Goal: Task Accomplishment & Management: Use online tool/utility

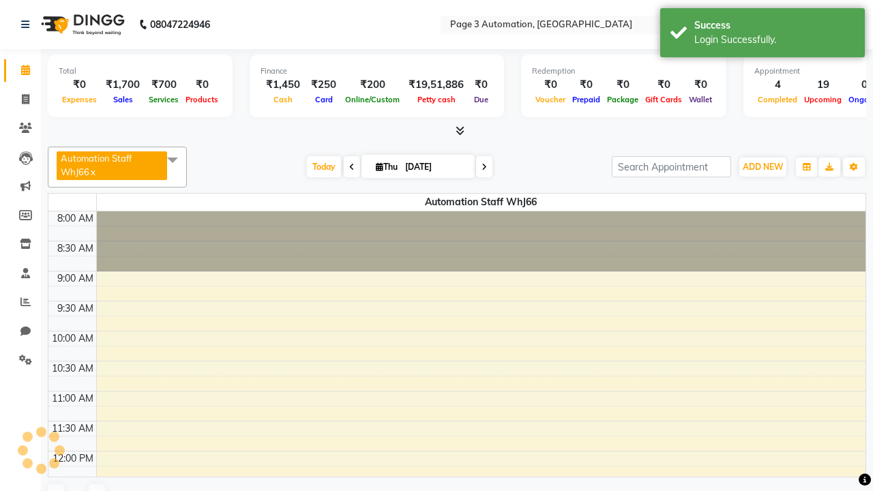
select select "en"
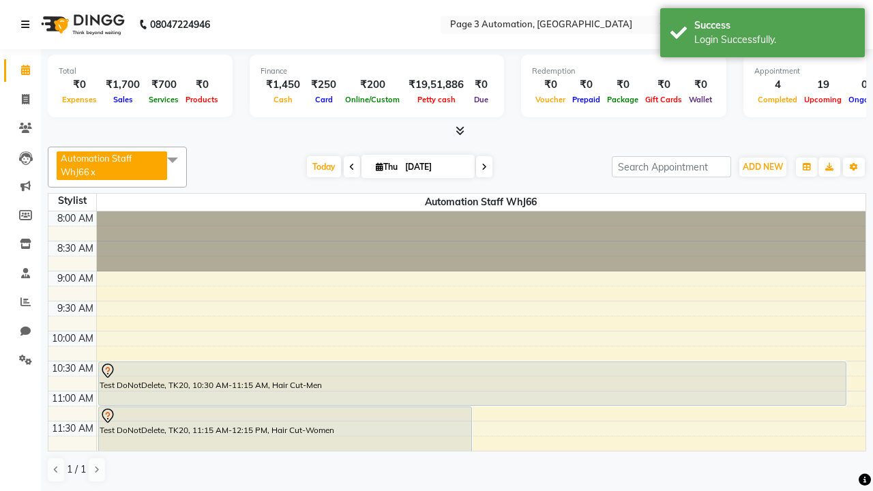
click at [28, 25] on icon at bounding box center [25, 25] width 8 height 10
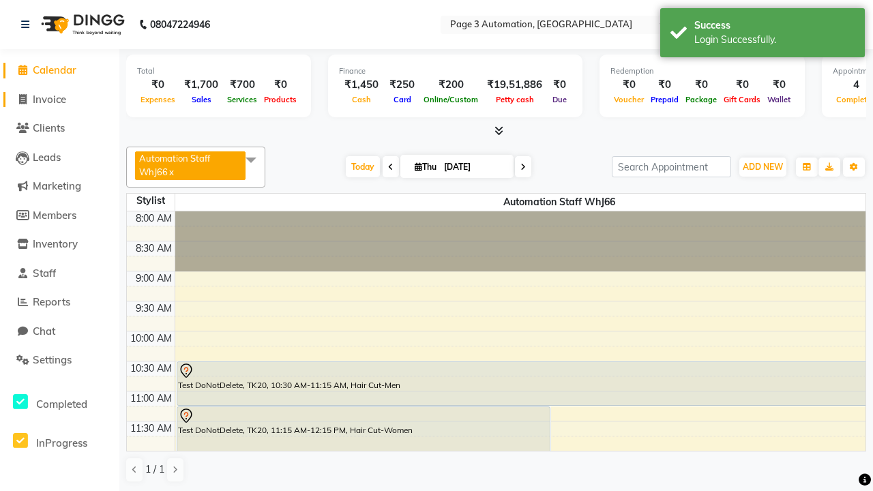
click at [59, 99] on span "Invoice" at bounding box center [49, 99] width 33 height 13
select select "service"
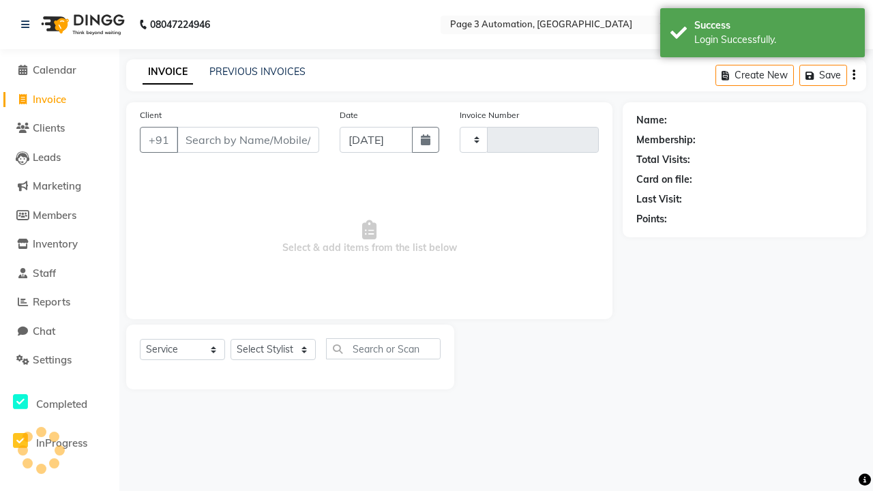
type input "10078"
select select "2774"
click at [28, 25] on icon at bounding box center [25, 25] width 8 height 10
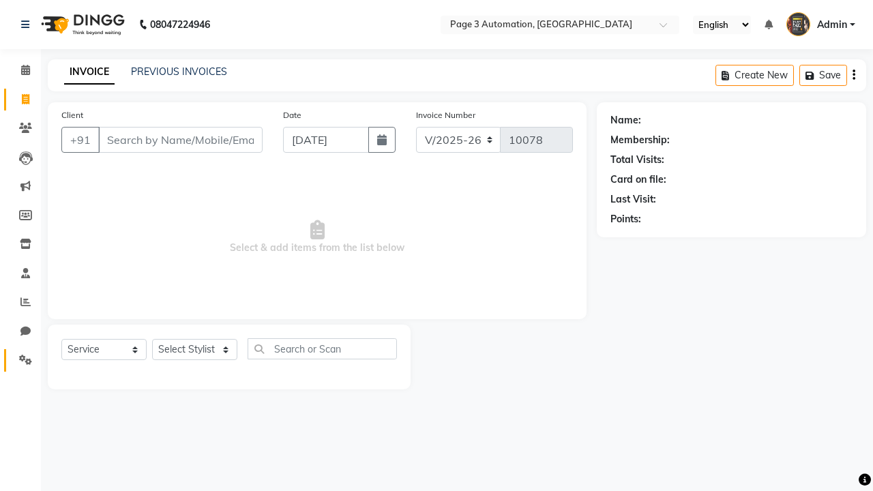
click at [20, 360] on icon at bounding box center [25, 360] width 13 height 10
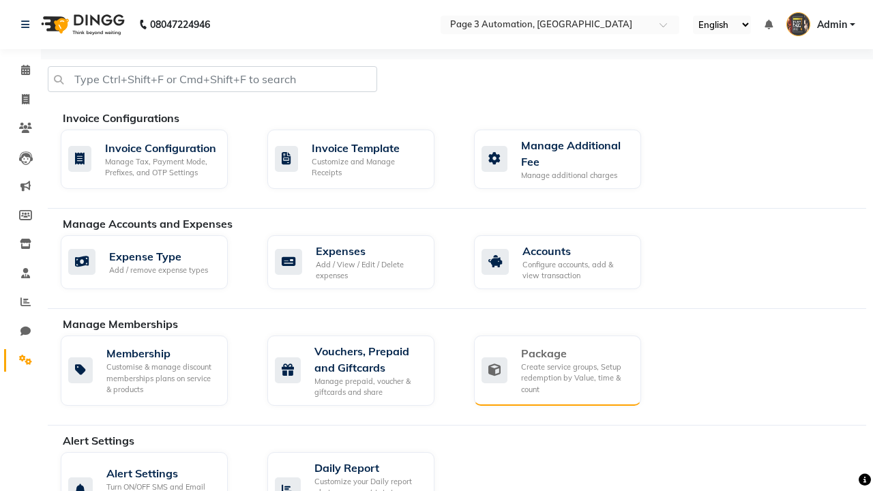
click at [575, 353] on div "Package" at bounding box center [575, 353] width 109 height 16
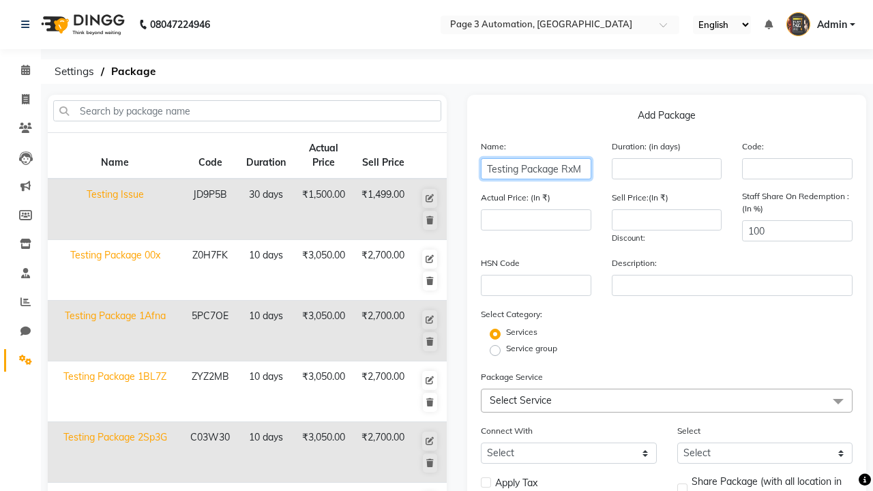
type input "Testing Package RxM"
type input "10"
type input "3050"
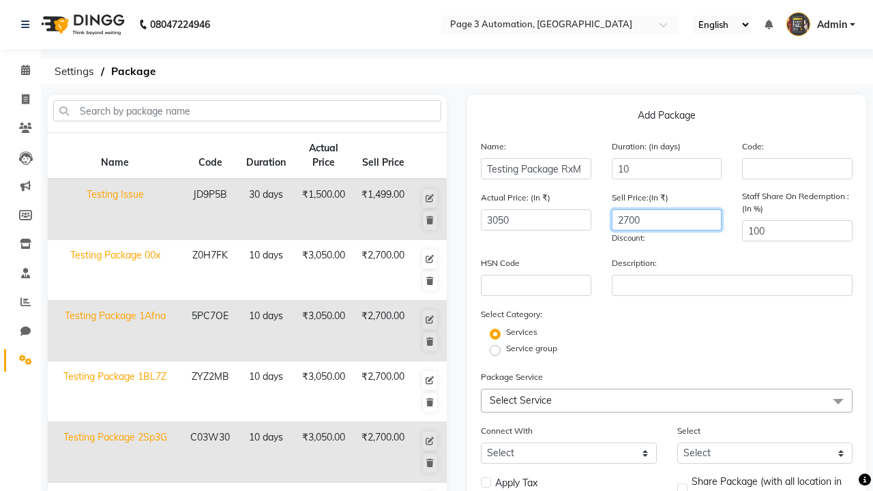
type input "2700"
click at [666, 400] on span "Select Service" at bounding box center [667, 401] width 372 height 24
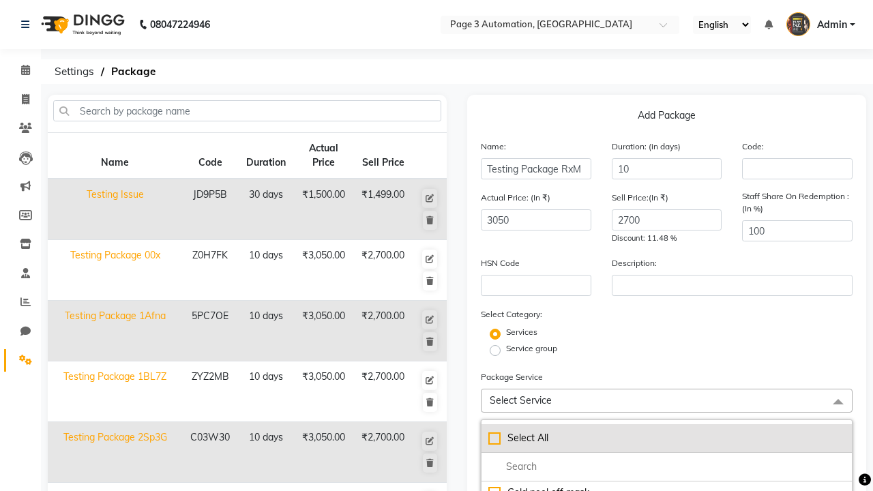
click at [666, 438] on div "Select All" at bounding box center [666, 438] width 357 height 14
checkbox input "true"
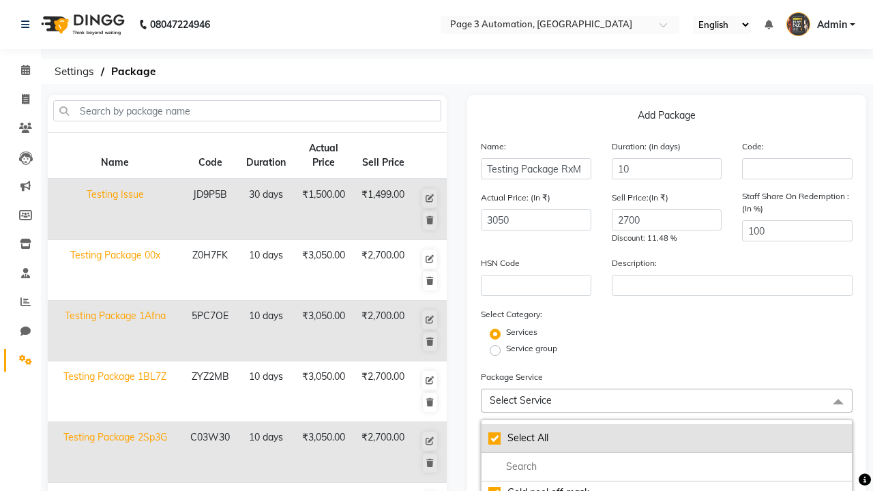
checkbox input "true"
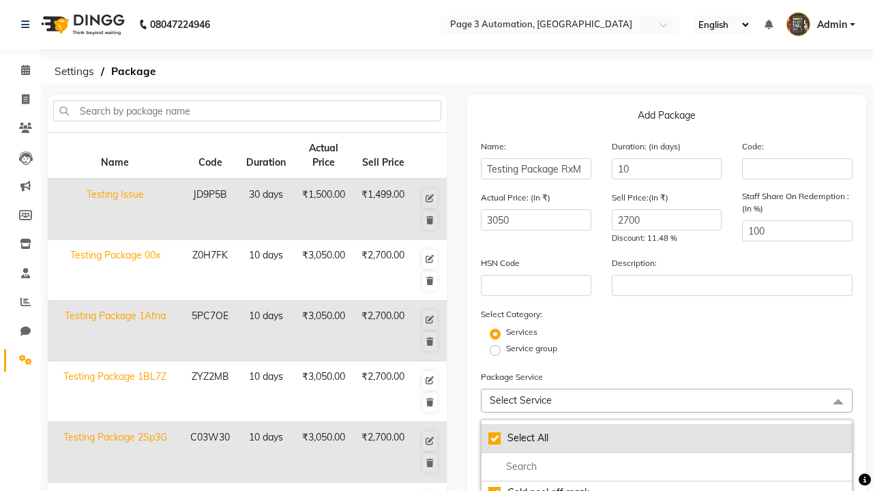
checkbox input "true"
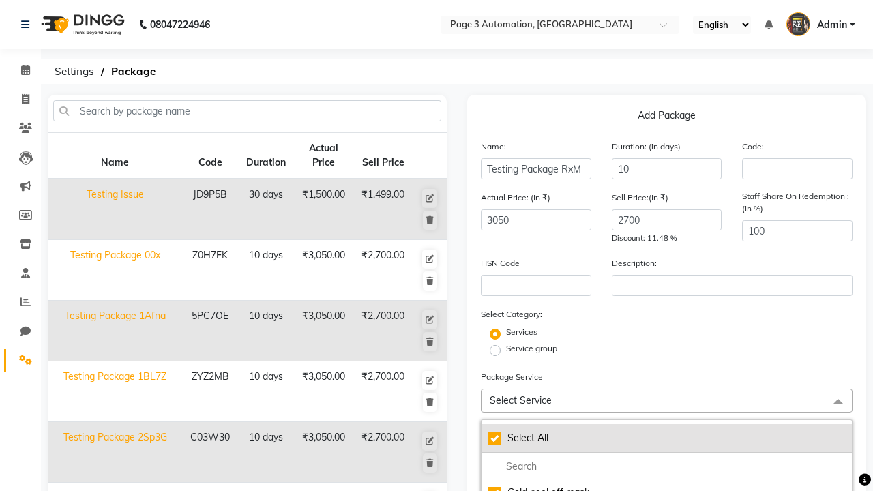
checkbox input "true"
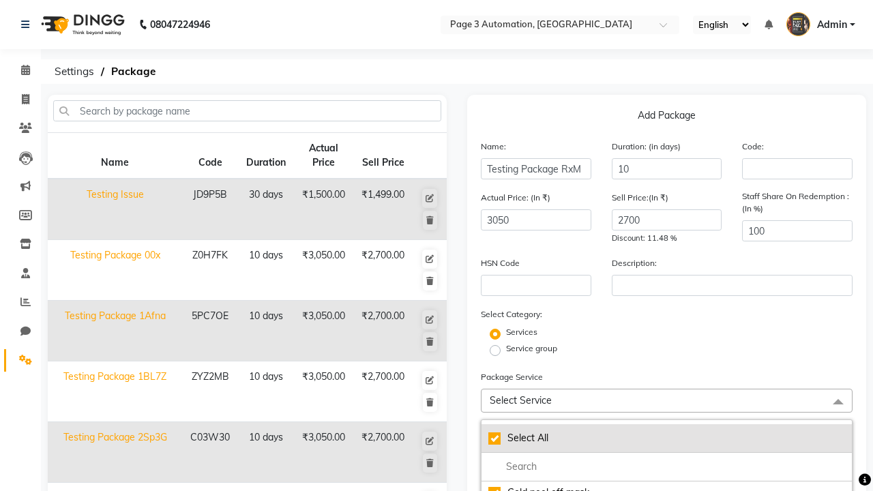
checkbox input "true"
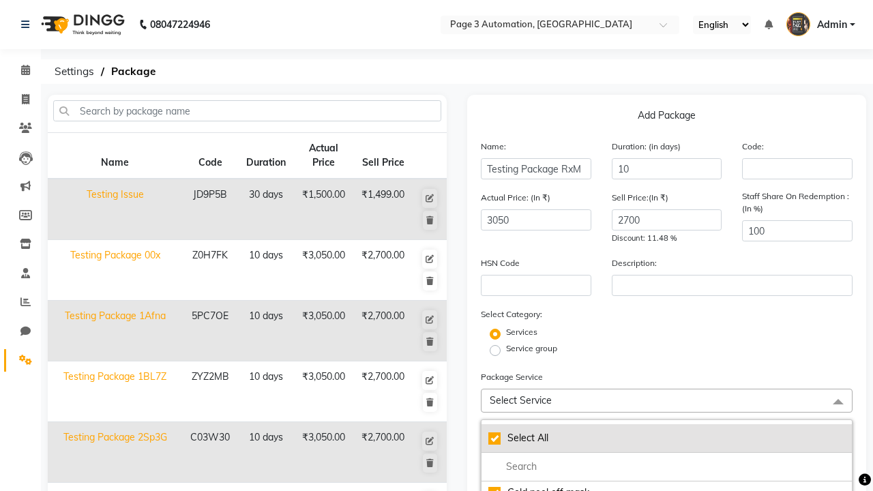
checkbox input "true"
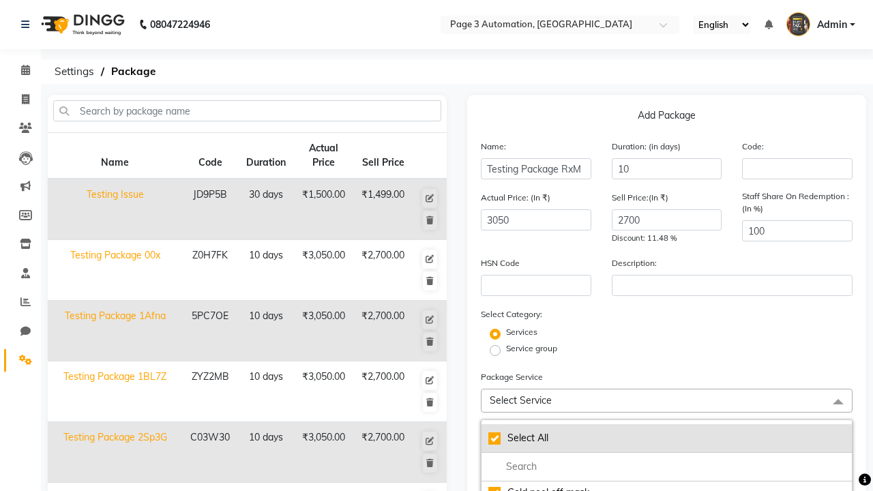
checkbox input "true"
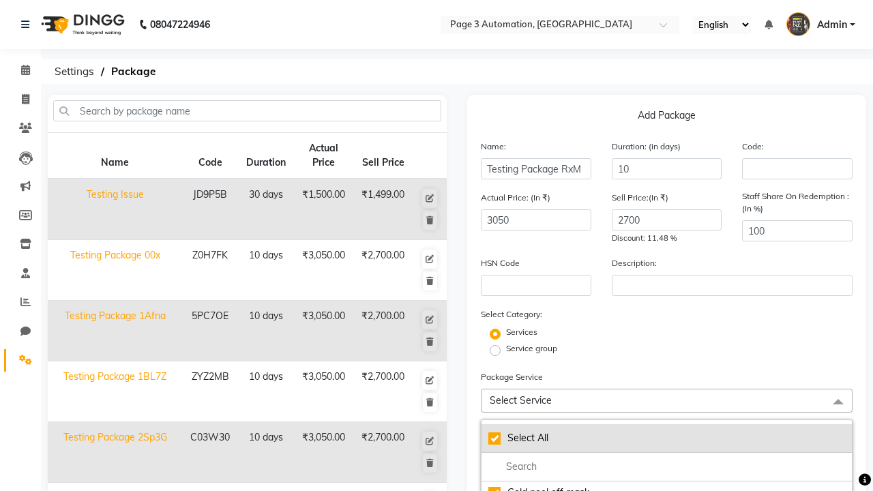
checkbox input "true"
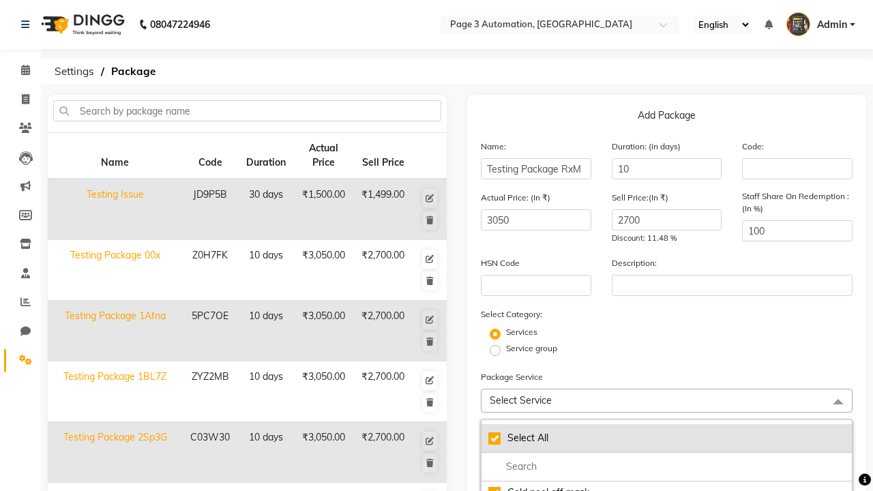
checkbox input "true"
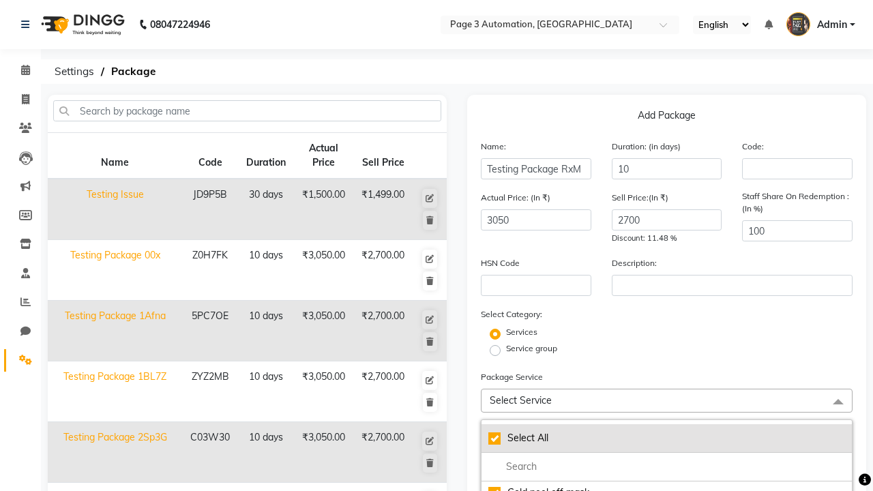
checkbox input "true"
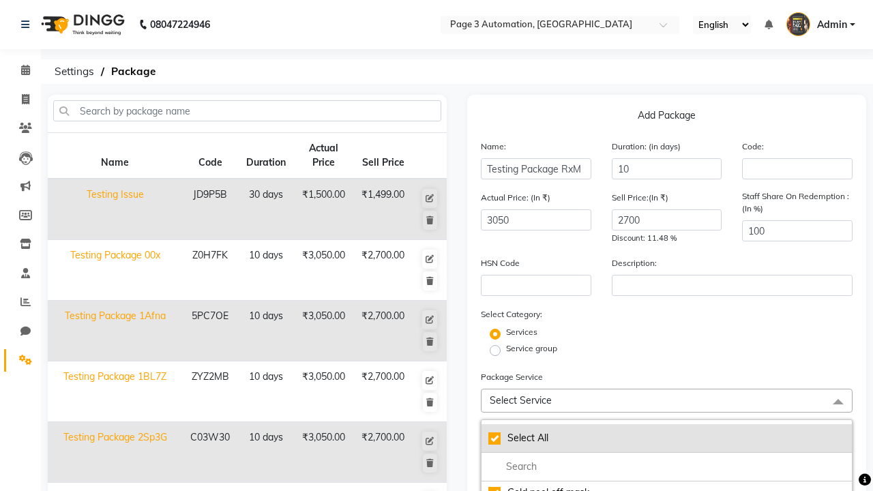
checkbox input "true"
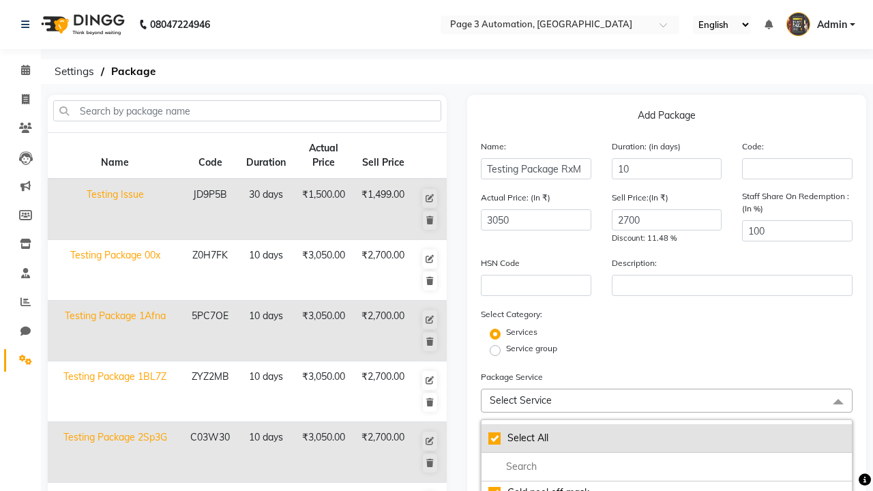
checkbox input "true"
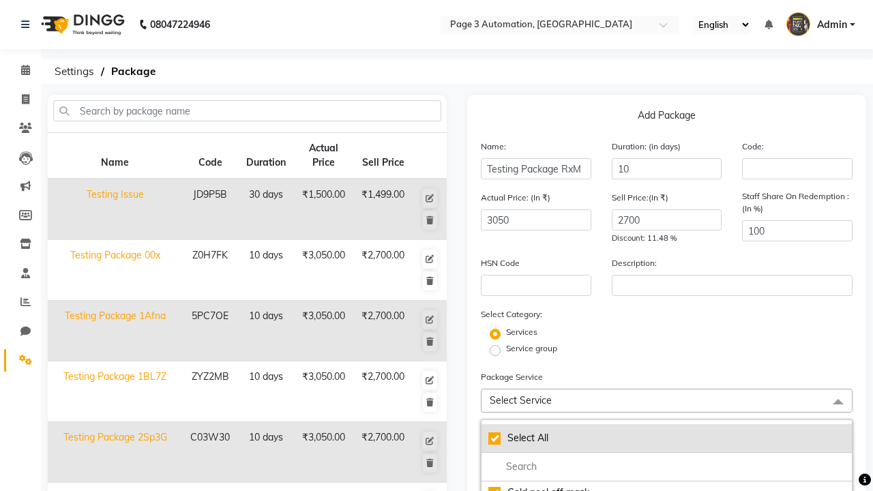
checkbox input "true"
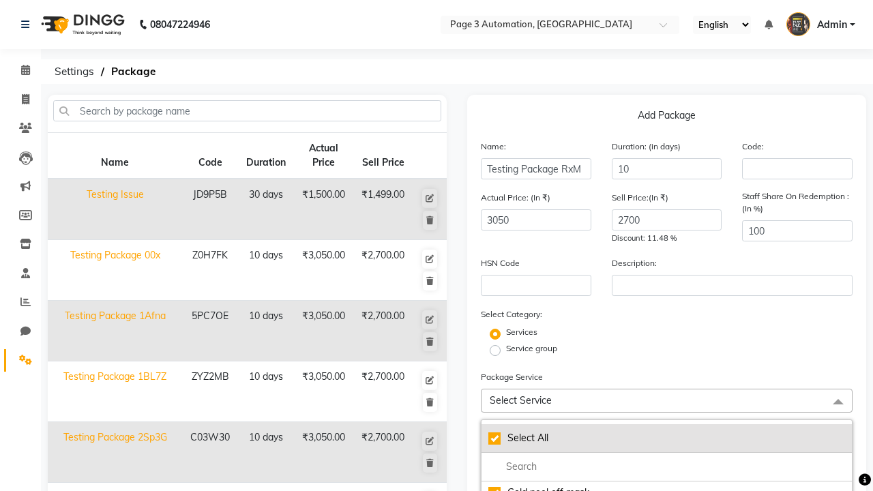
checkbox input "true"
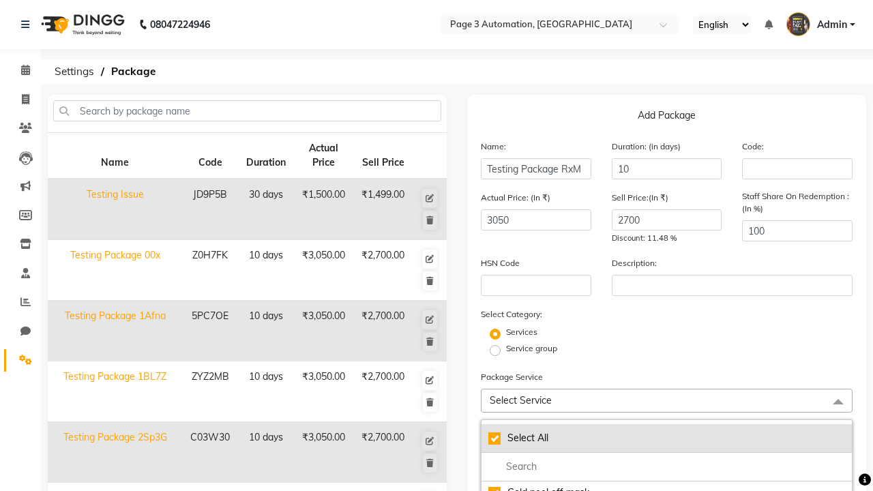
checkbox input "true"
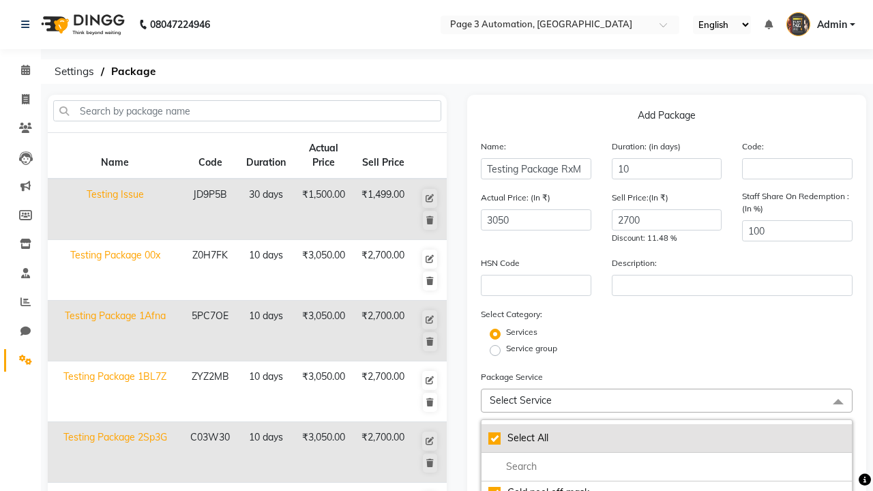
checkbox input "true"
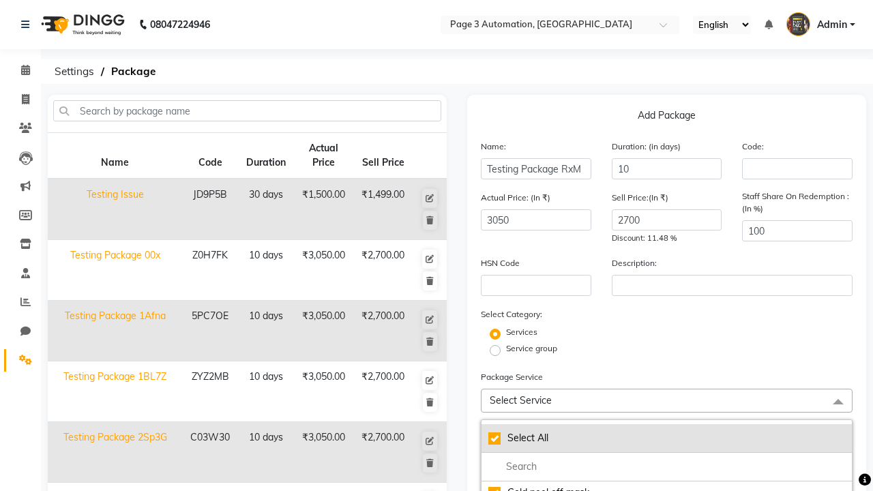
checkbox input "true"
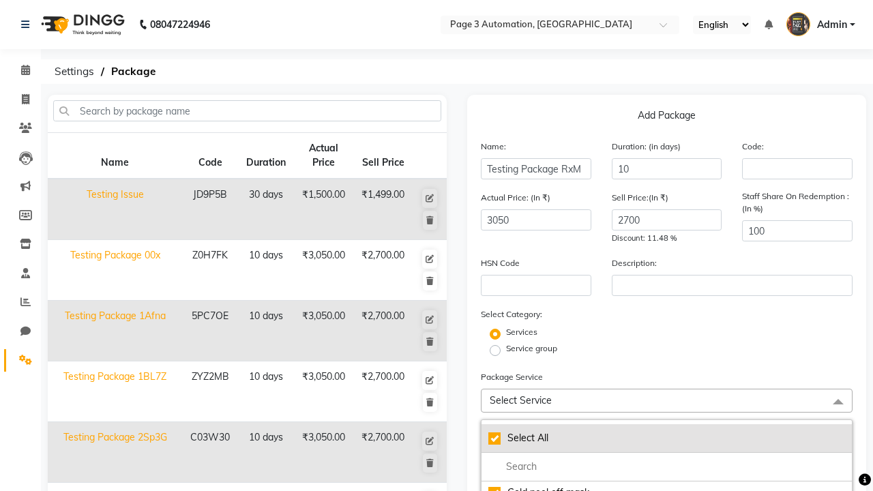
checkbox input "true"
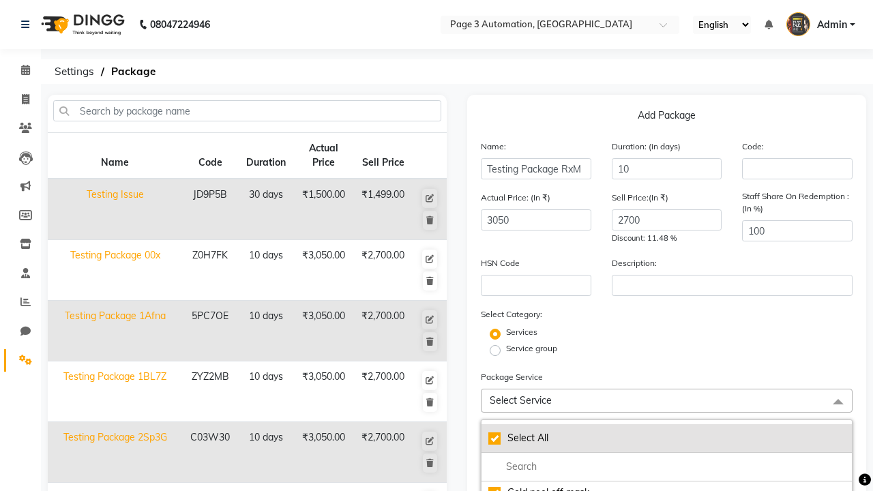
checkbox input "true"
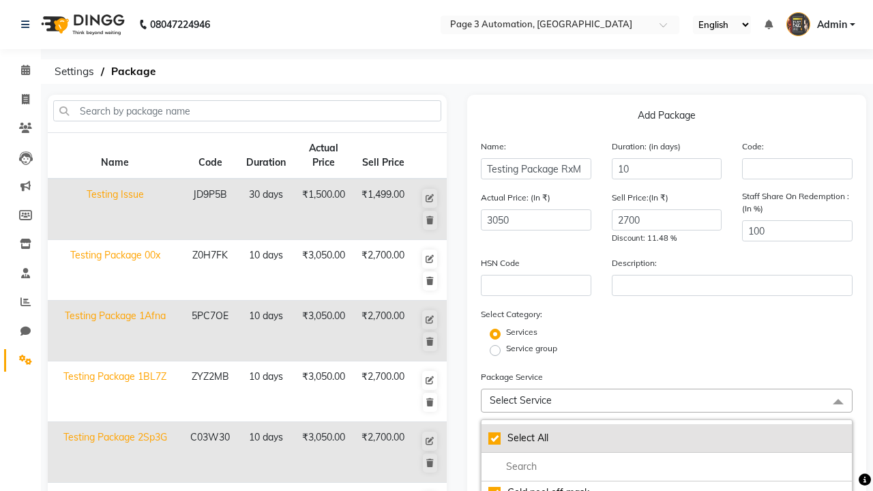
checkbox input "true"
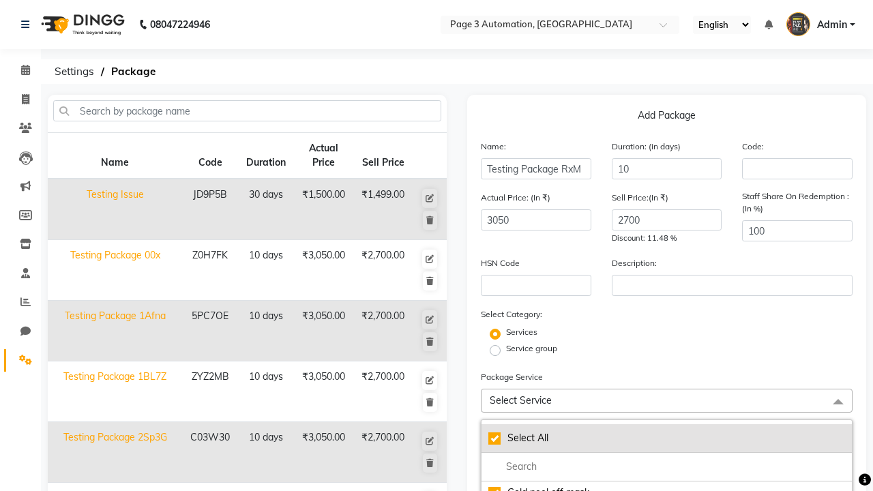
checkbox input "true"
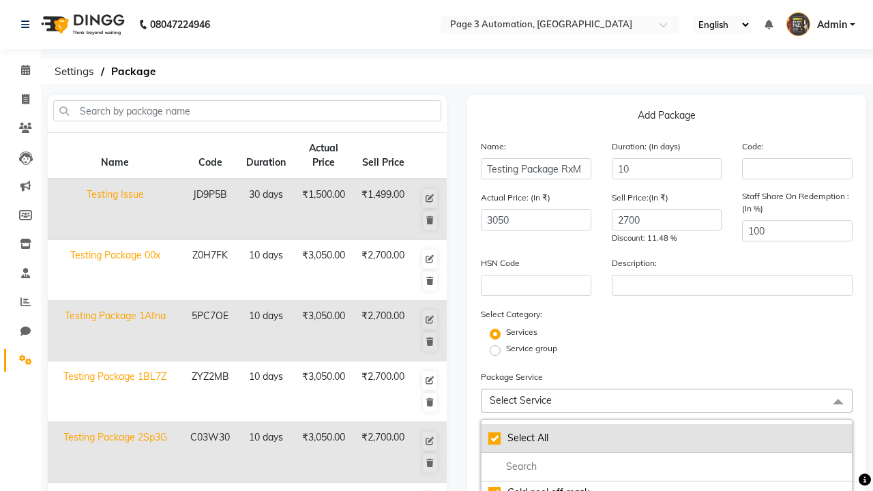
checkbox input "true"
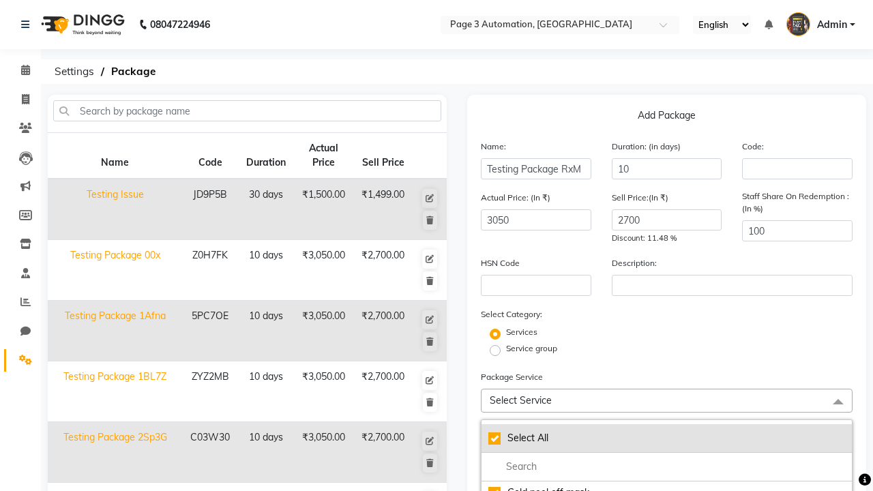
checkbox input "true"
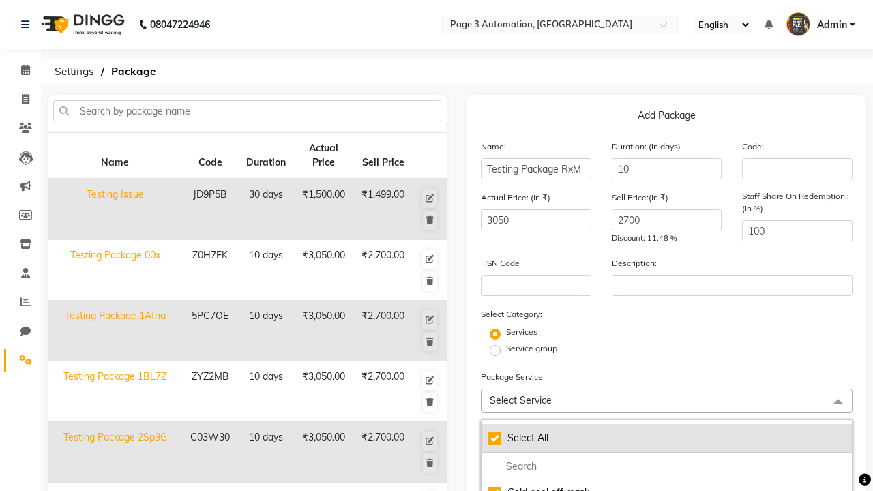
checkbox input "true"
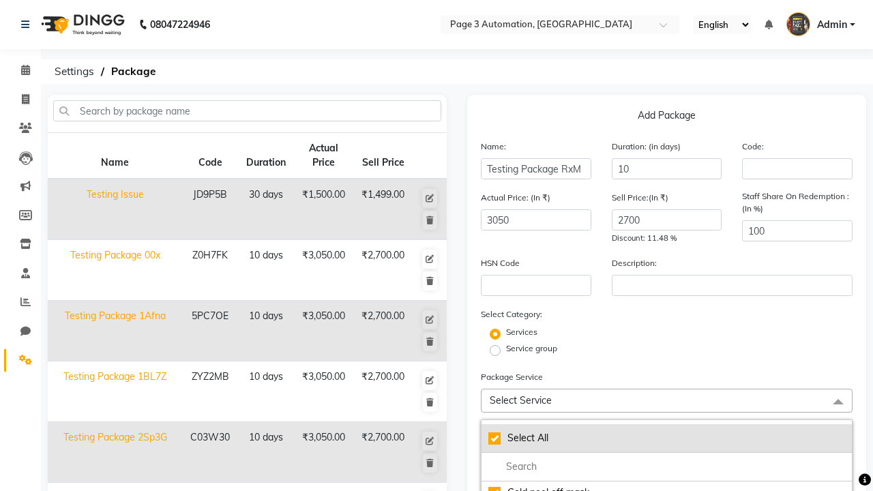
checkbox input "true"
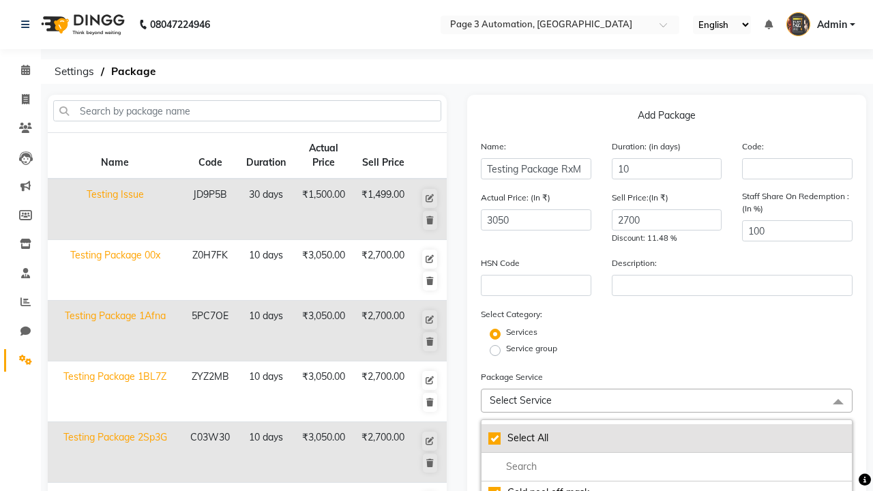
checkbox input "true"
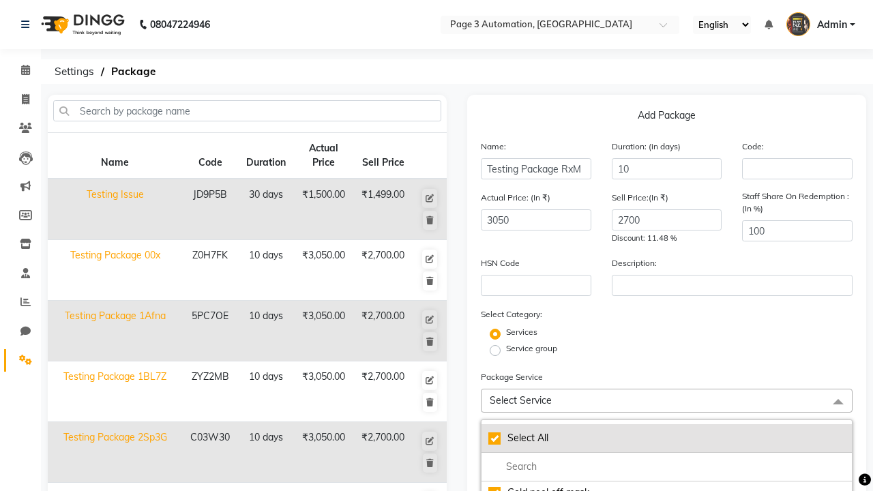
checkbox input "true"
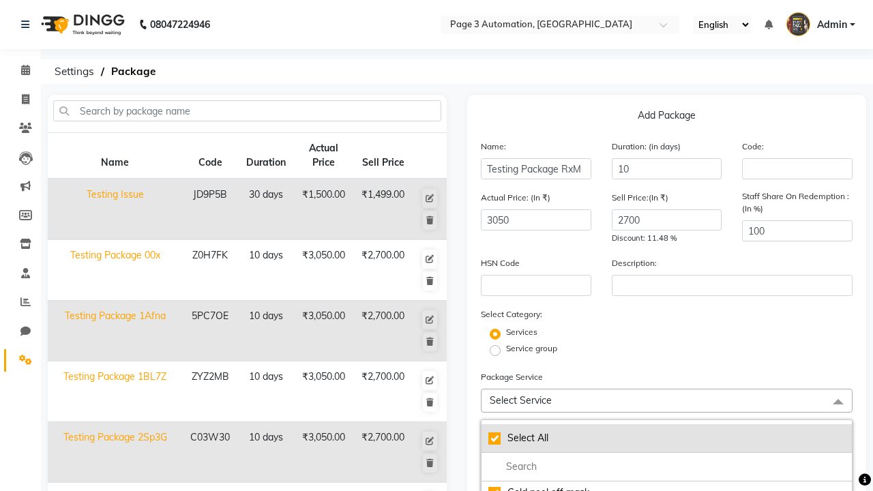
checkbox input "true"
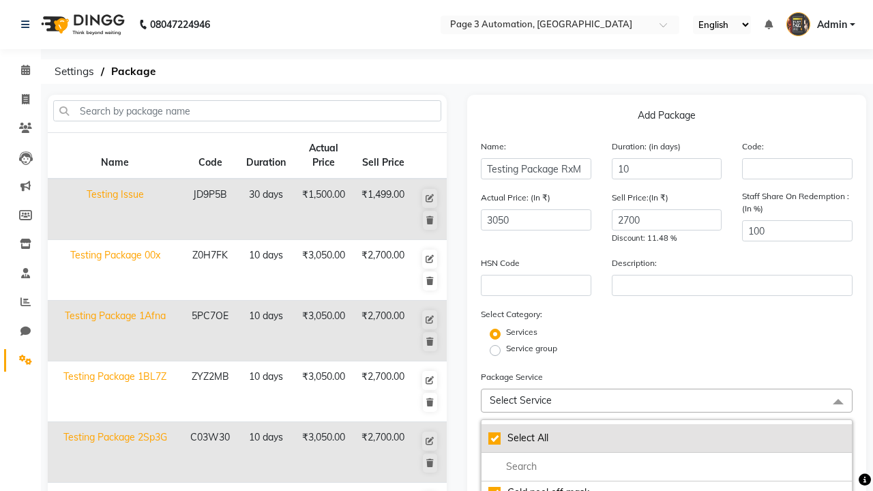
checkbox input "true"
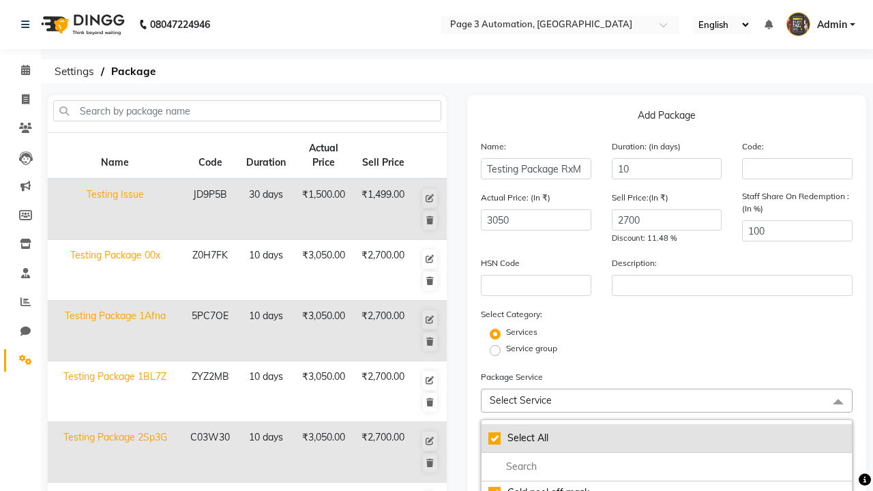
checkbox input "true"
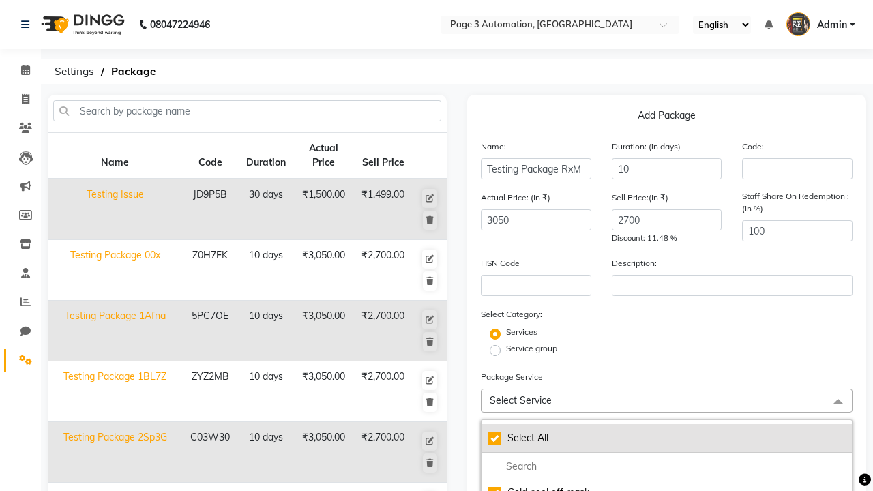
checkbox input "true"
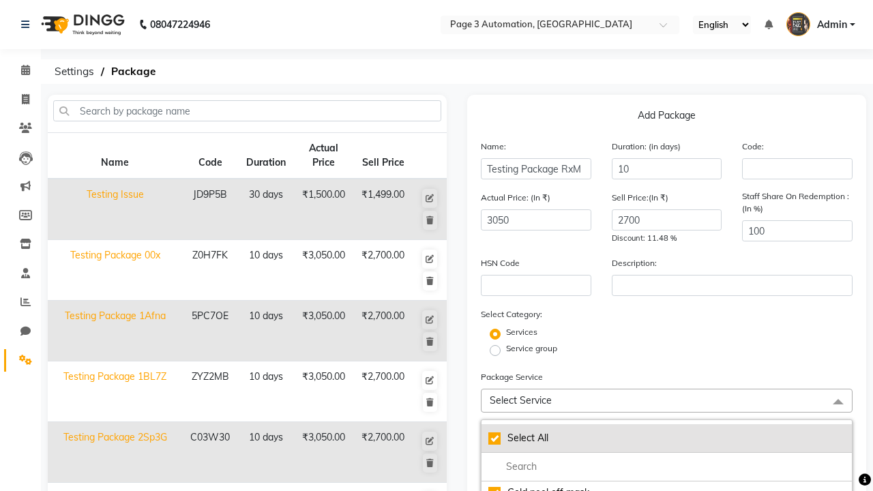
checkbox input "true"
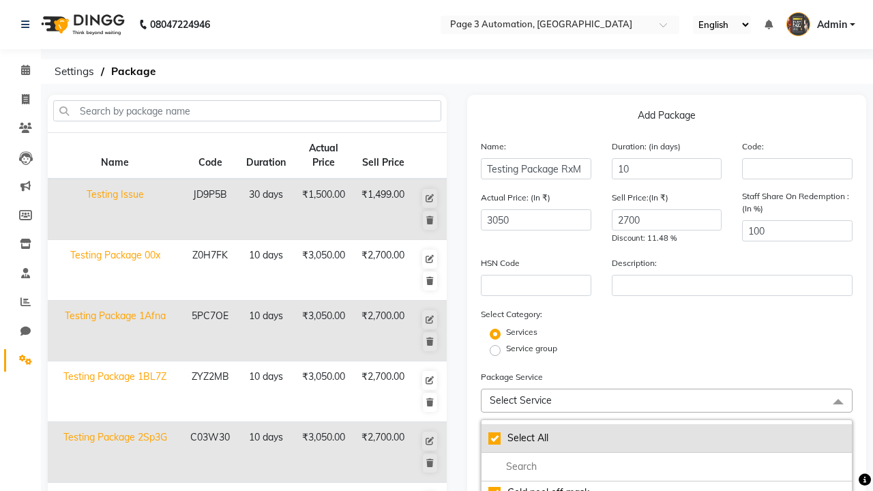
checkbox input "true"
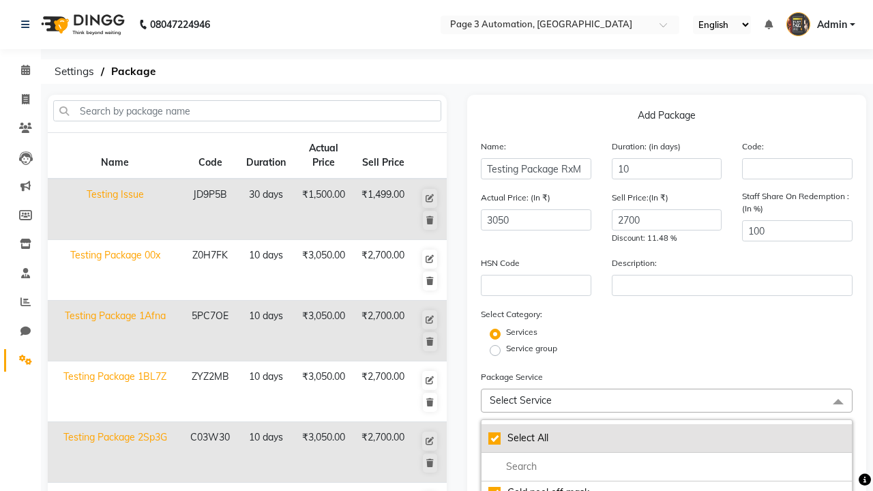
checkbox input "true"
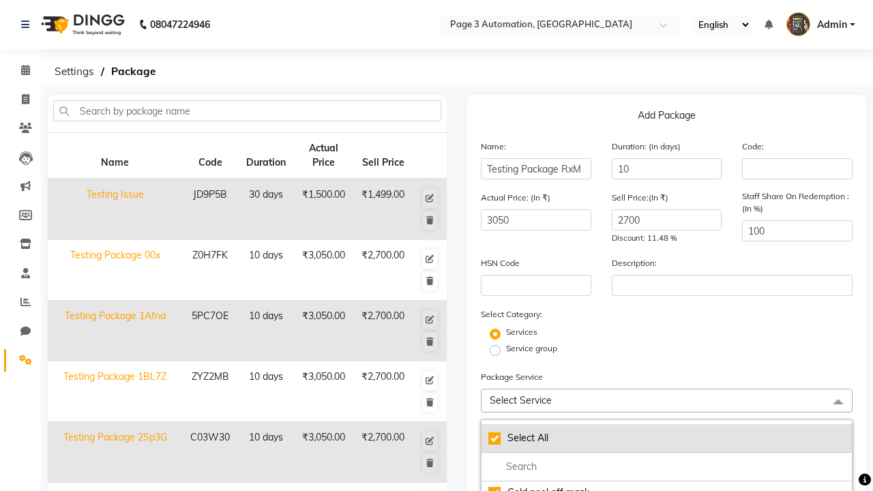
checkbox input "true"
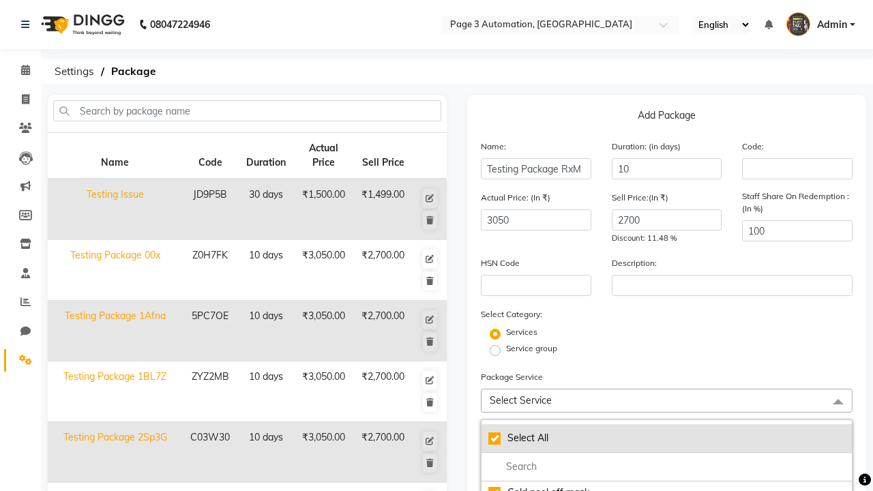
checkbox input "true"
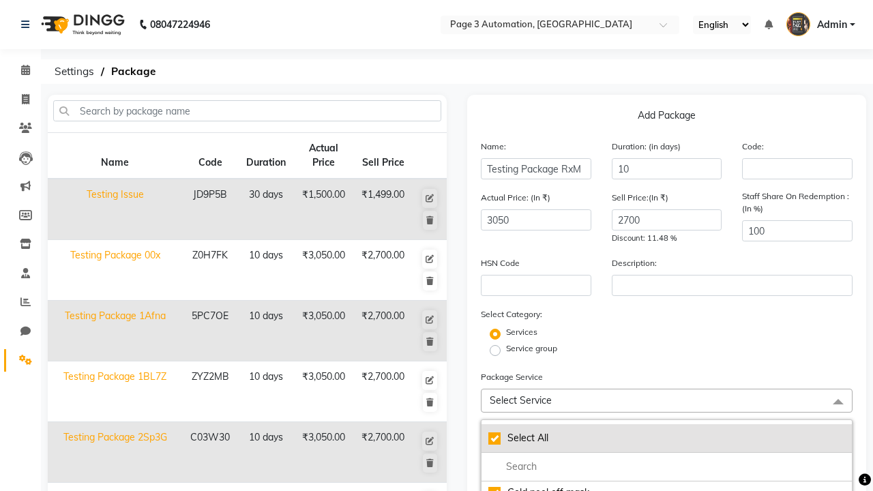
checkbox input "true"
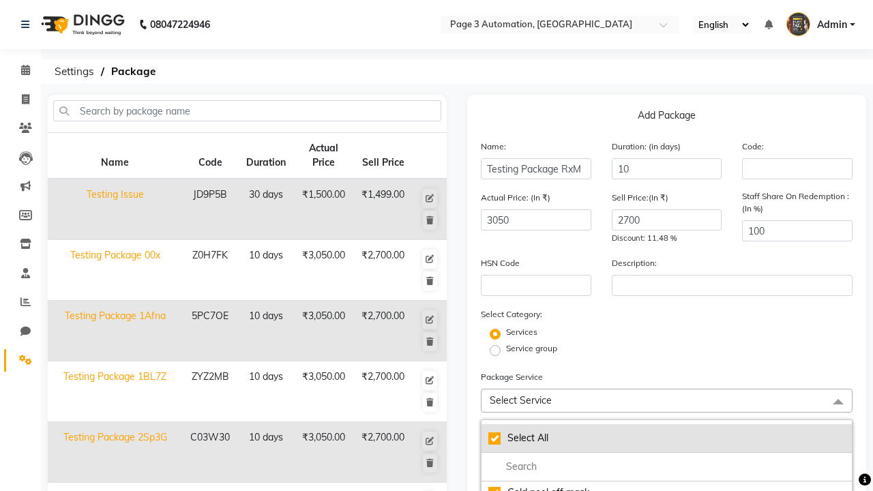
checkbox input "true"
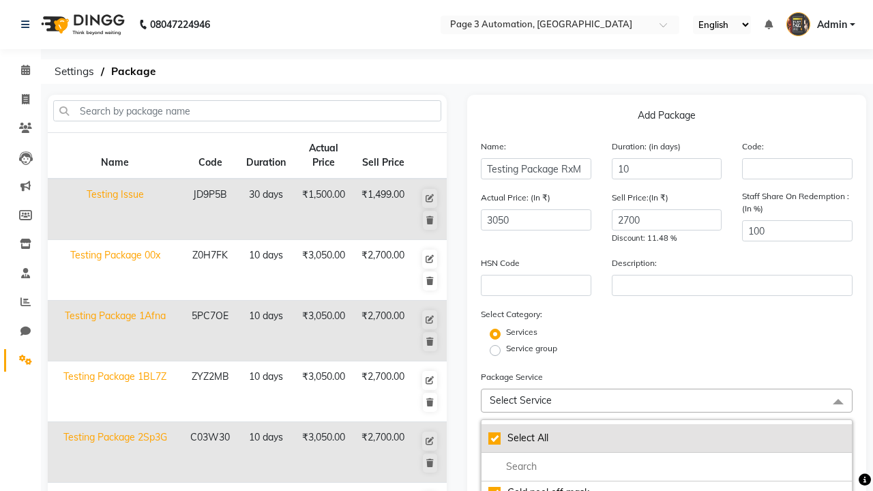
checkbox input "true"
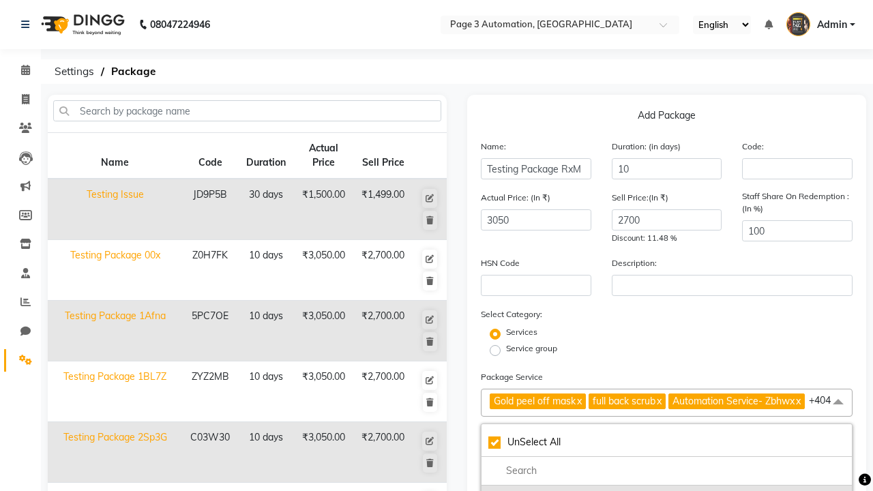
click at [666, 490] on div "Gold peel off mask" at bounding box center [666, 497] width 357 height 14
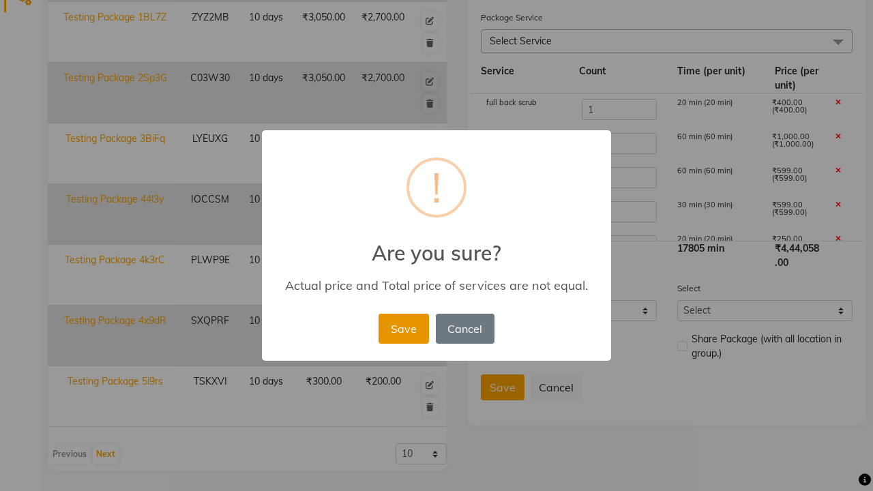
click at [403, 328] on button "Save" at bounding box center [404, 329] width 50 height 30
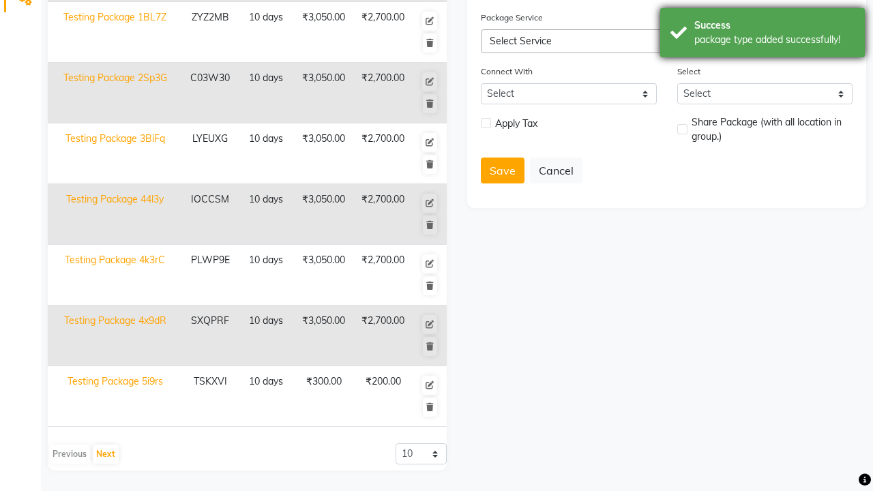
click at [763, 35] on div "package type added successfully!" at bounding box center [774, 40] width 160 height 14
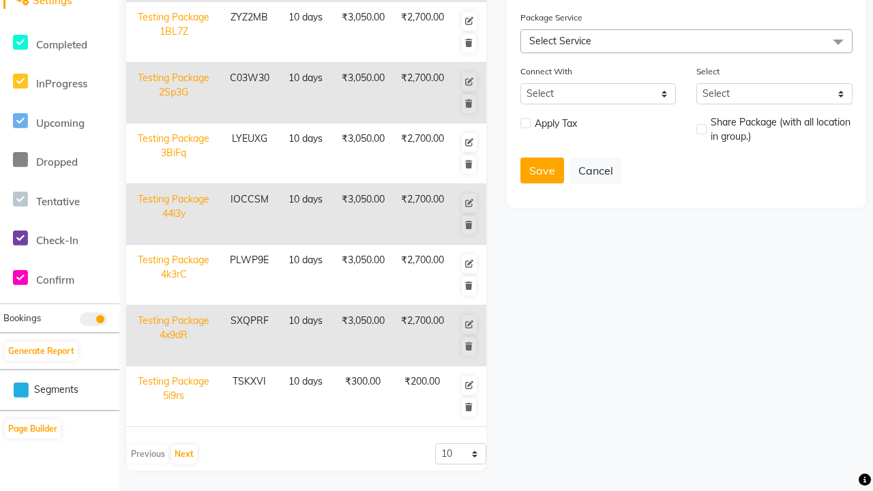
scroll to position [0, 0]
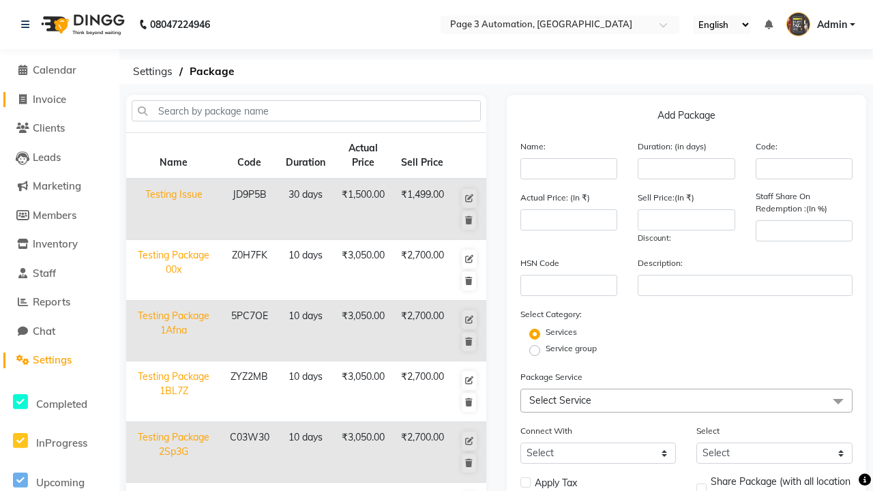
click at [59, 99] on span "Invoice" at bounding box center [49, 99] width 33 height 13
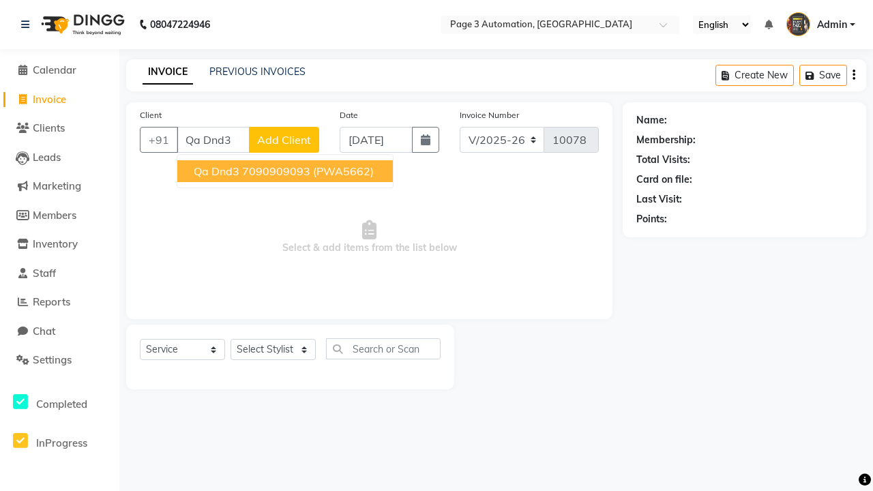
click at [286, 171] on ngb-highlight "7090909093" at bounding box center [276, 171] width 68 height 14
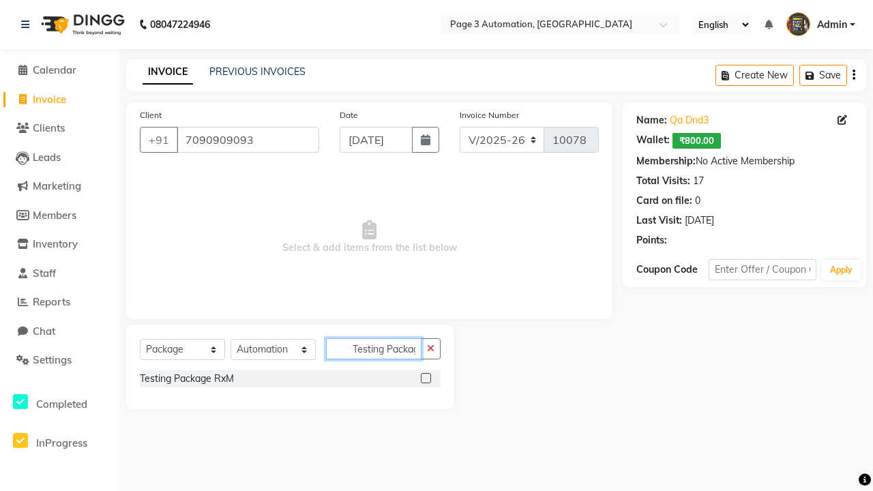
scroll to position [0, 12]
click at [426, 378] on label at bounding box center [426, 378] width 10 height 10
click at [426, 378] on input "checkbox" at bounding box center [425, 378] width 9 height 9
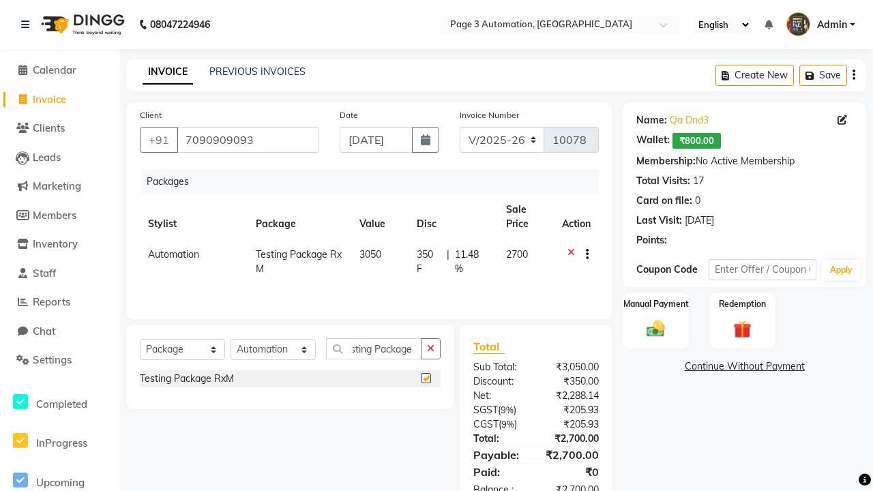
scroll to position [0, 0]
click at [655, 304] on label "Manual Payment" at bounding box center [656, 303] width 68 height 13
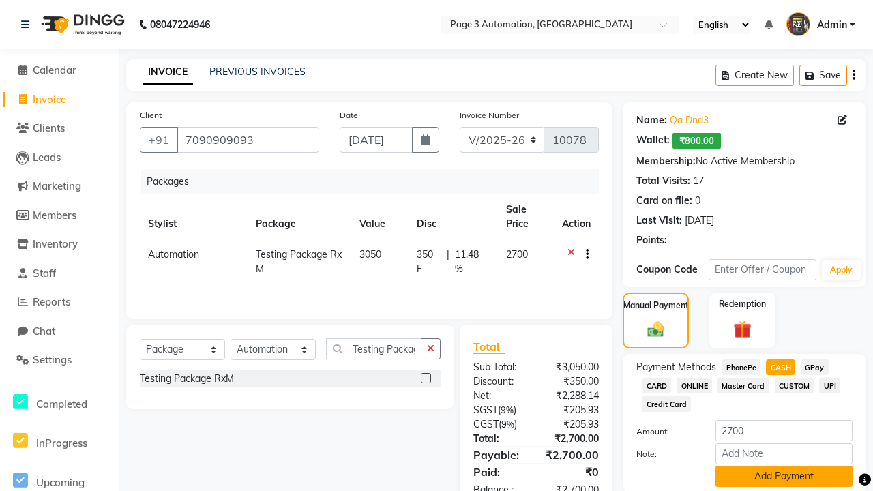
click at [784, 476] on button "Add Payment" at bounding box center [784, 476] width 137 height 21
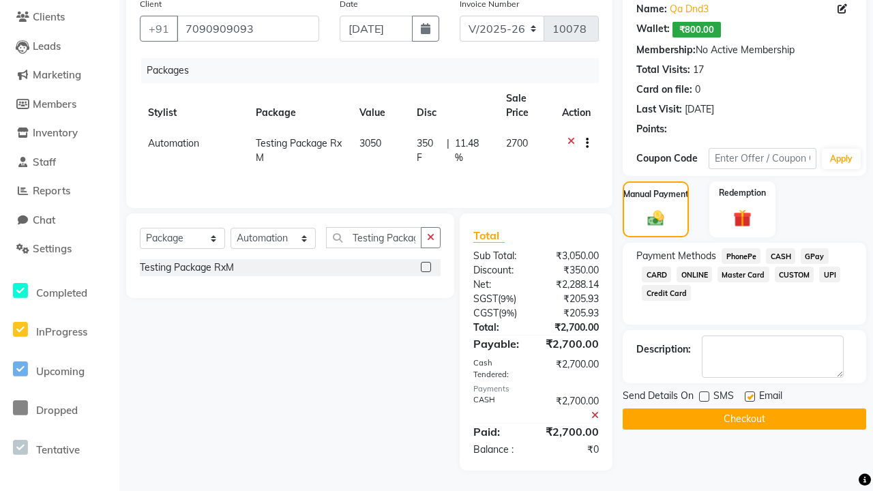
click at [750, 396] on label at bounding box center [750, 397] width 10 height 10
click at [750, 396] on input "checkbox" at bounding box center [749, 397] width 9 height 9
click at [744, 419] on button "Checkout" at bounding box center [745, 419] width 244 height 21
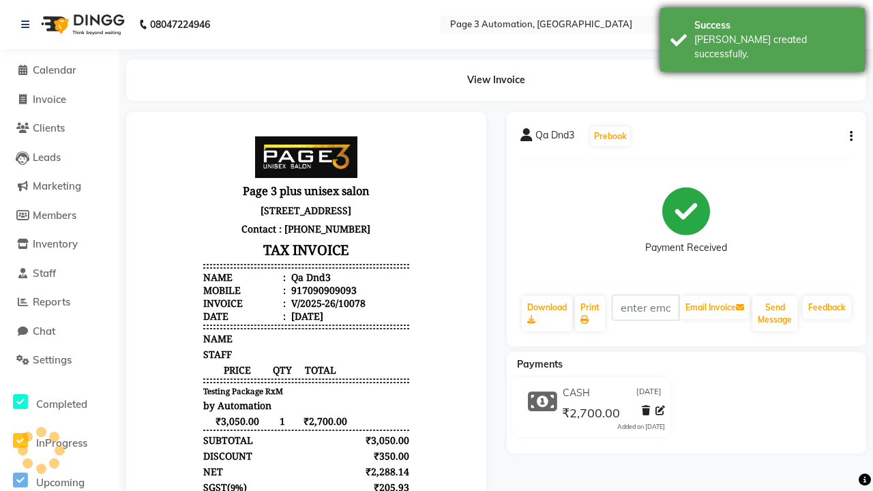
click at [763, 35] on div "[PERSON_NAME] created successfully." at bounding box center [774, 47] width 160 height 29
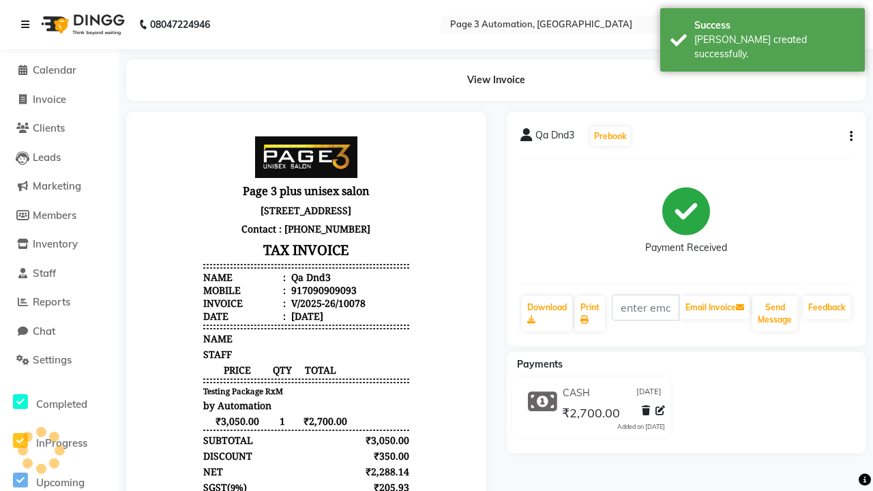
click at [28, 25] on icon at bounding box center [25, 25] width 8 height 10
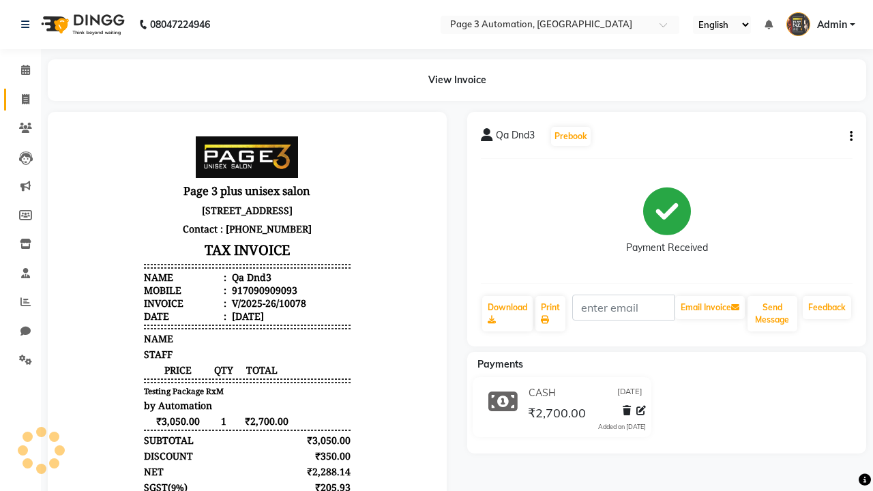
click at [20, 99] on span at bounding box center [26, 100] width 24 height 16
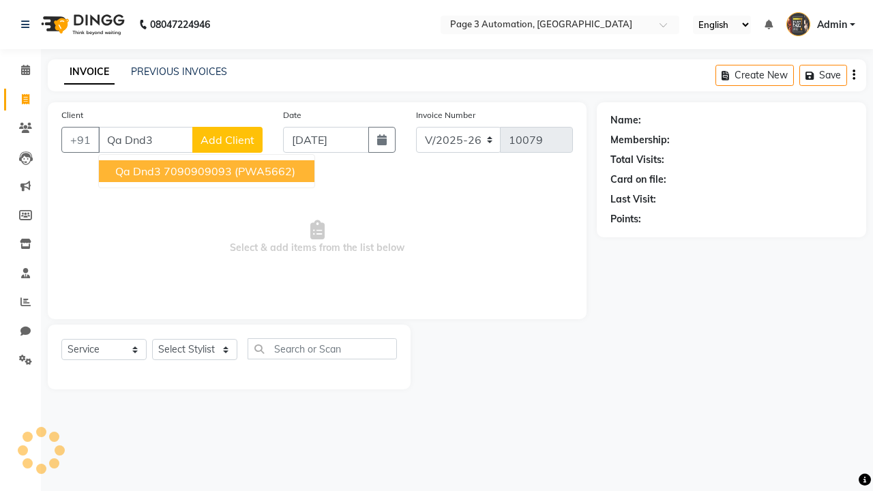
click at [208, 171] on ngb-highlight "7090909093" at bounding box center [198, 171] width 68 height 14
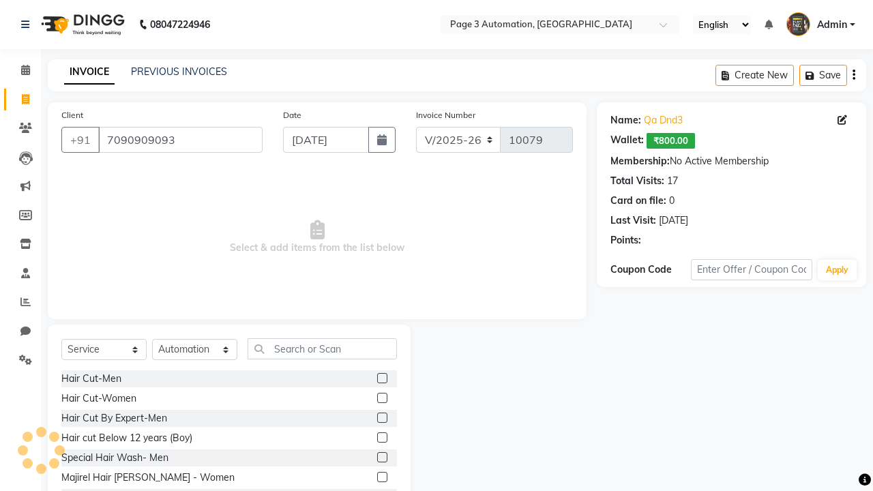
click at [381, 418] on label at bounding box center [382, 418] width 10 height 10
click at [381, 418] on input "checkbox" at bounding box center [381, 418] width 9 height 9
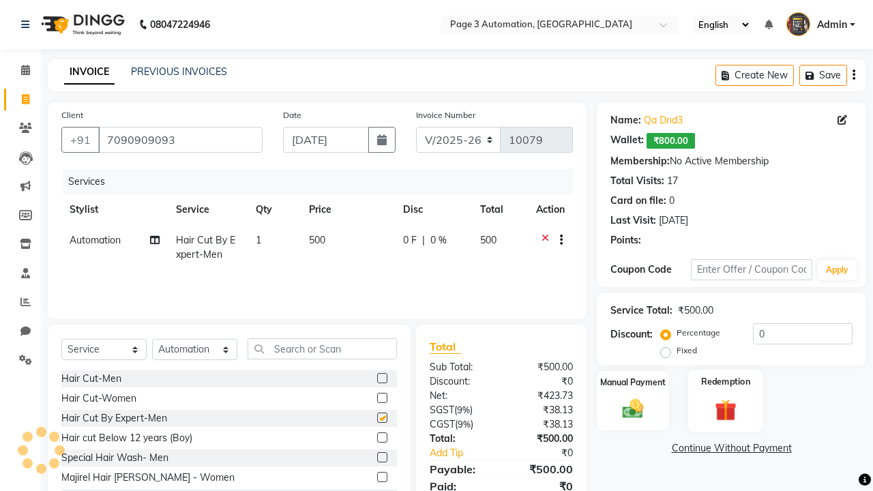
click at [726, 382] on label "Redemption" at bounding box center [725, 381] width 49 height 13
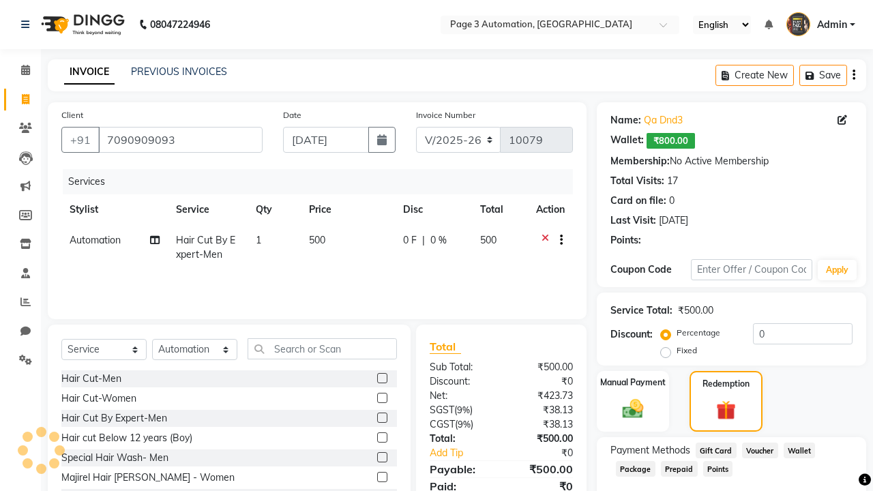
click at [635, 468] on span "Package" at bounding box center [636, 469] width 40 height 16
